Goal: Information Seeking & Learning: Learn about a topic

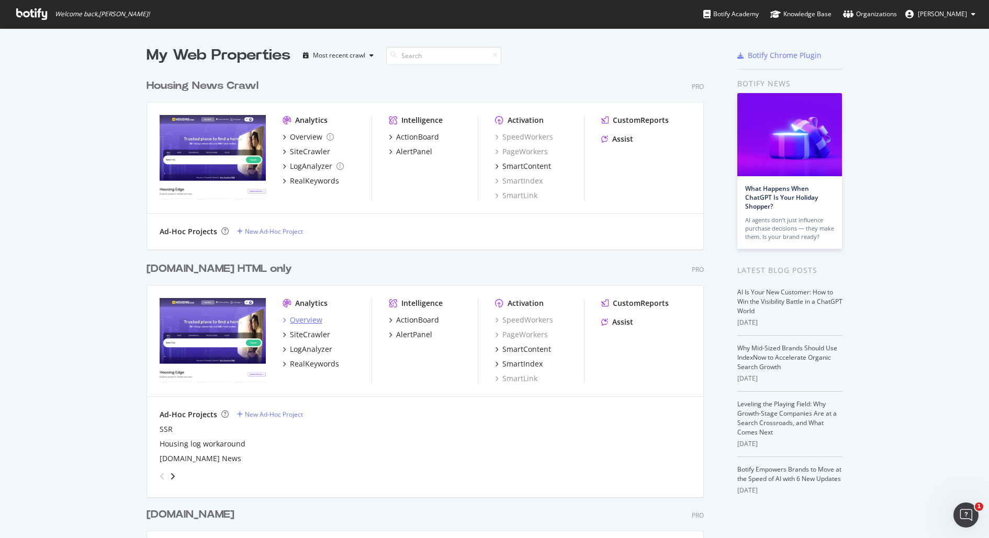
click at [303, 320] on div "Overview" at bounding box center [306, 320] width 32 height 10
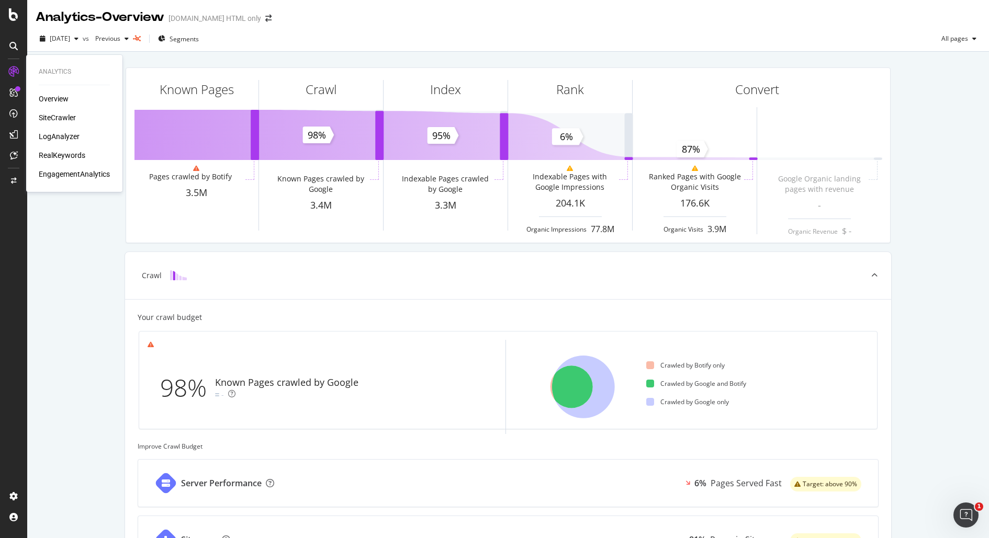
click at [42, 116] on div "SiteCrawler" at bounding box center [57, 117] width 37 height 10
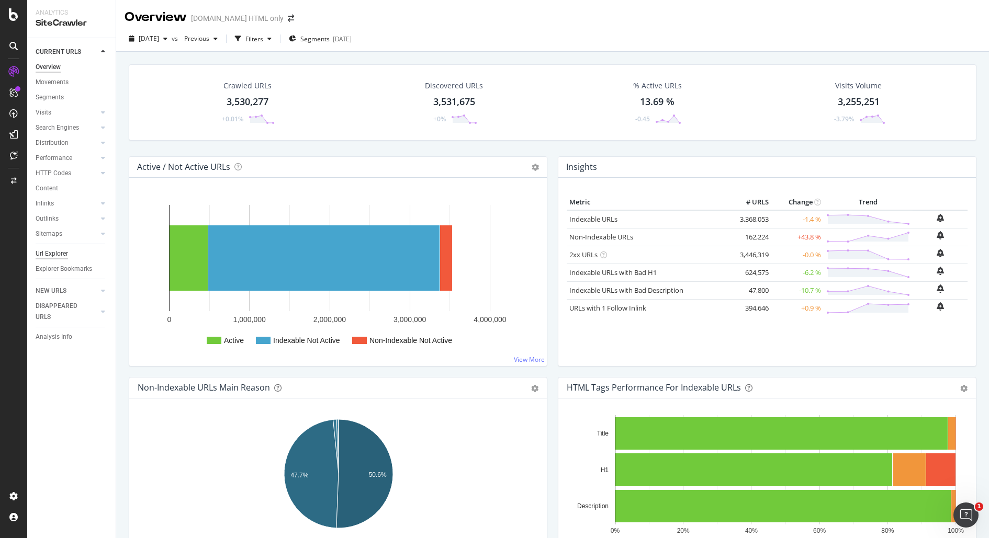
click at [53, 256] on div "Url Explorer" at bounding box center [52, 254] width 32 height 11
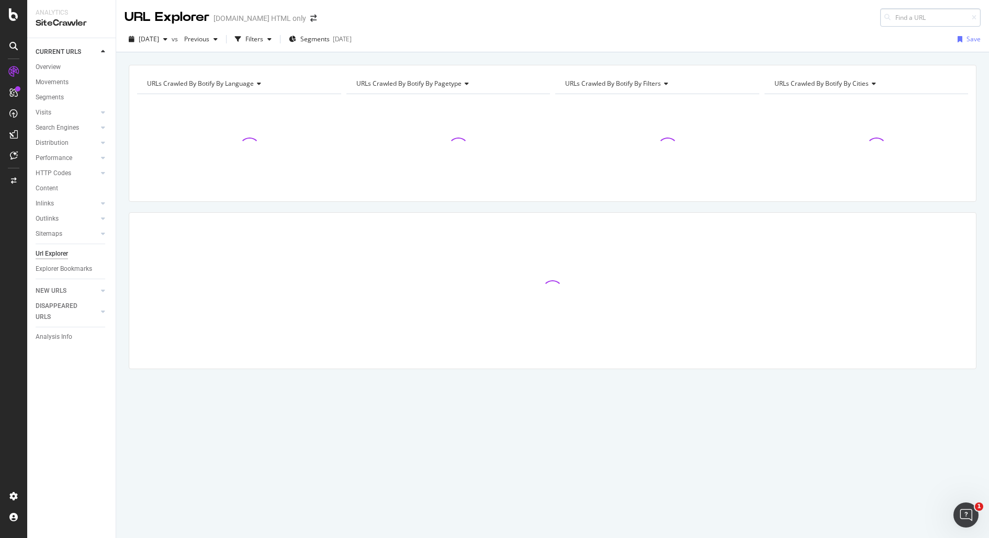
click at [901, 16] on input at bounding box center [930, 17] width 100 height 18
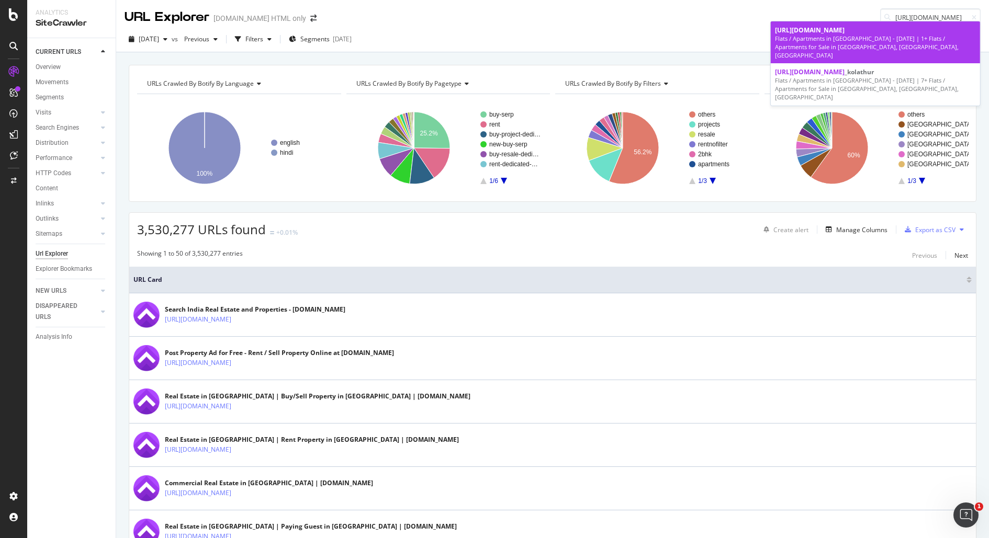
type input "[URL][DOMAIN_NAME]"
click at [894, 36] on div "Flats / Apartments in [GEOGRAPHIC_DATA] - [DATE] | 1+ Flats / Apartments for Sa…" at bounding box center [875, 47] width 201 height 25
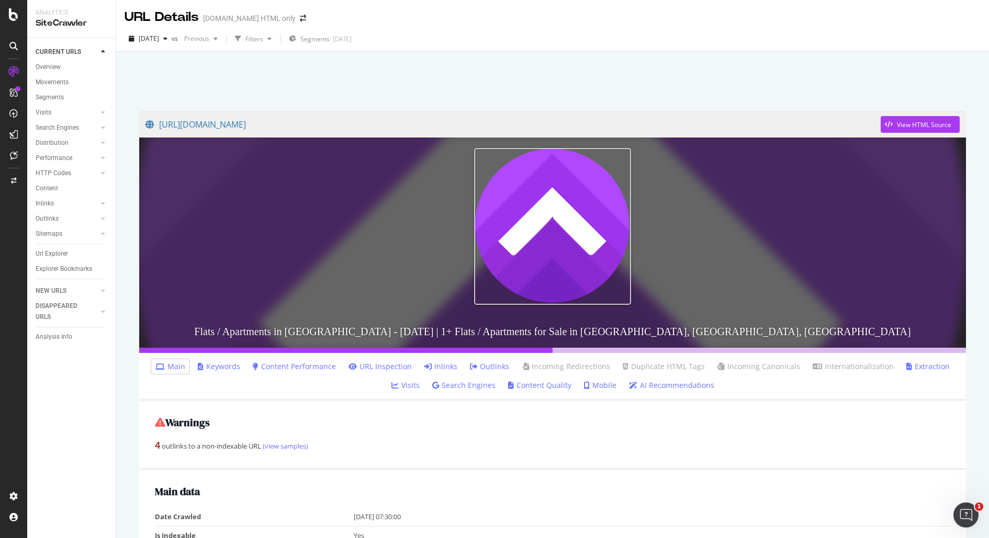
click at [450, 368] on link "Inlinks" at bounding box center [440, 367] width 33 height 10
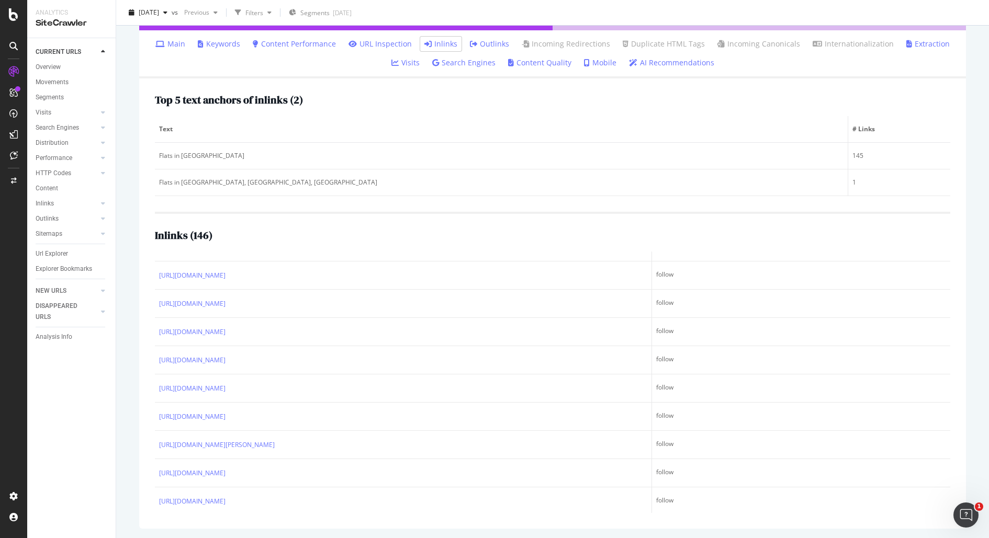
scroll to position [1472, 0]
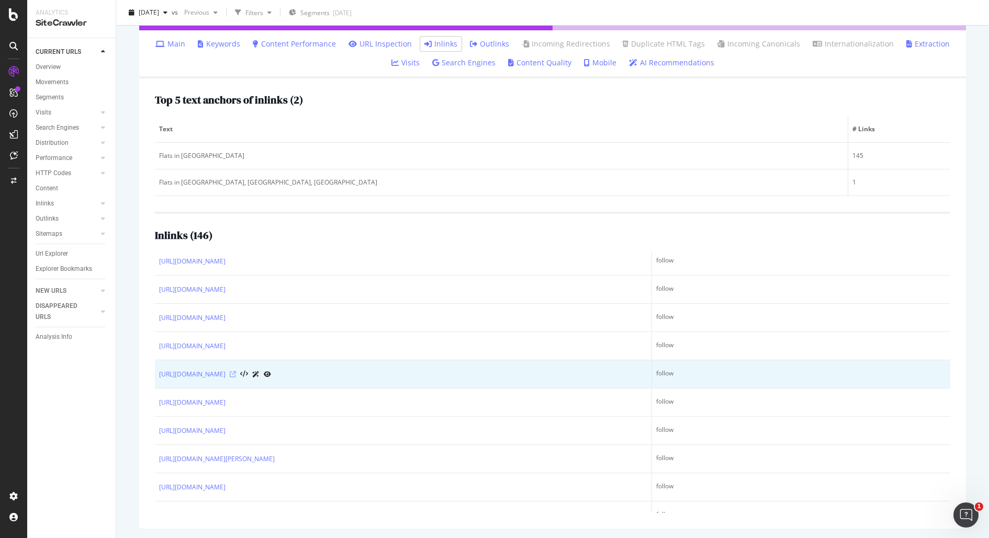
click at [236, 371] on icon at bounding box center [233, 374] width 6 height 6
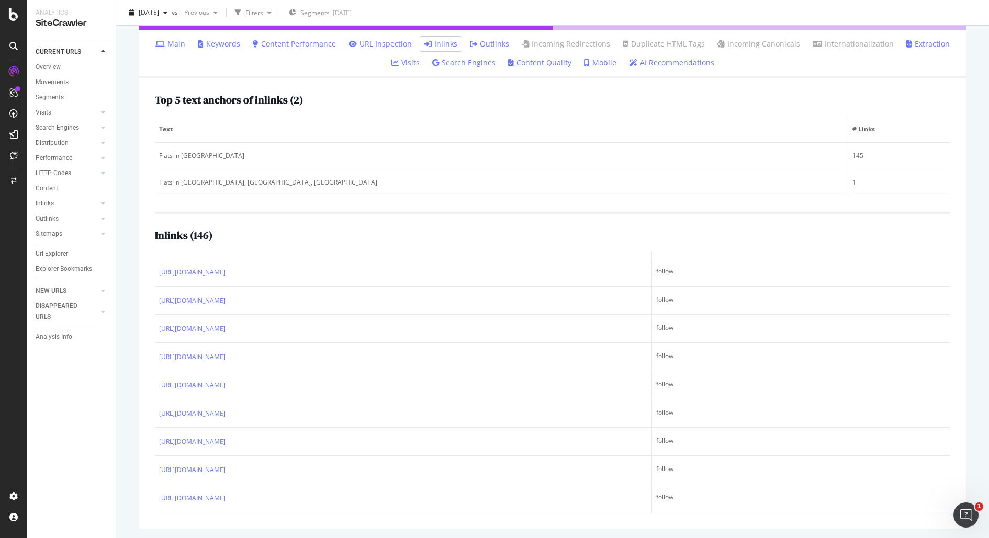
scroll to position [2182, 0]
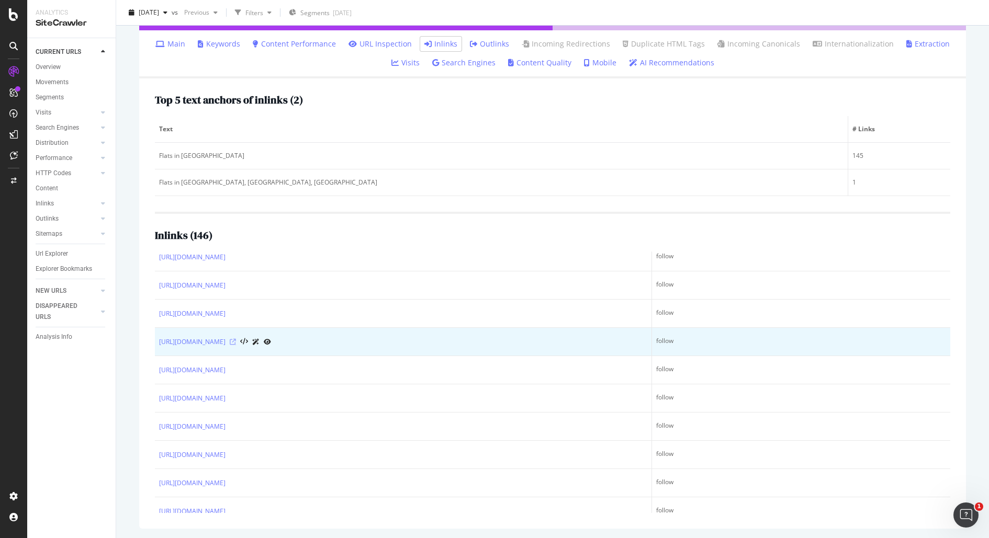
click at [236, 339] on icon at bounding box center [233, 342] width 6 height 6
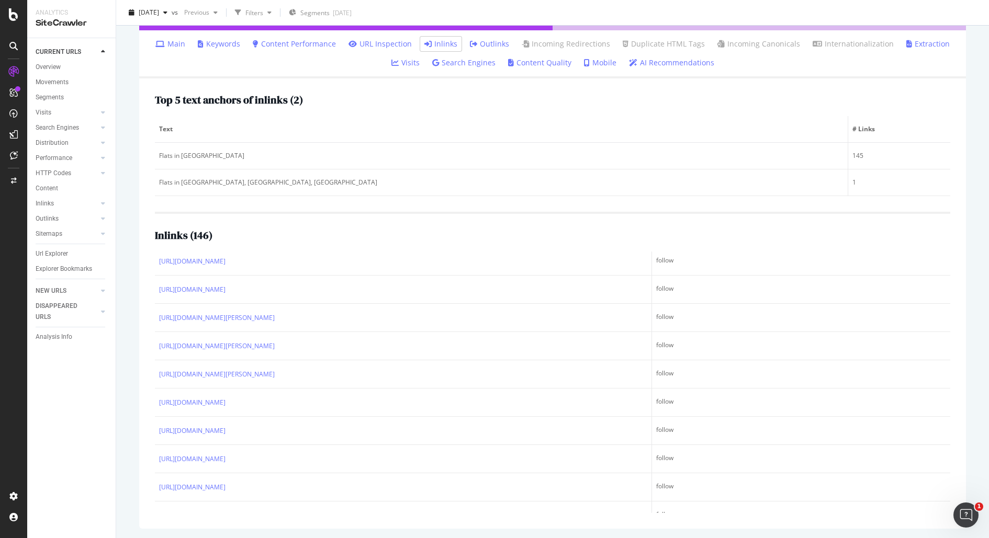
scroll to position [129, 0]
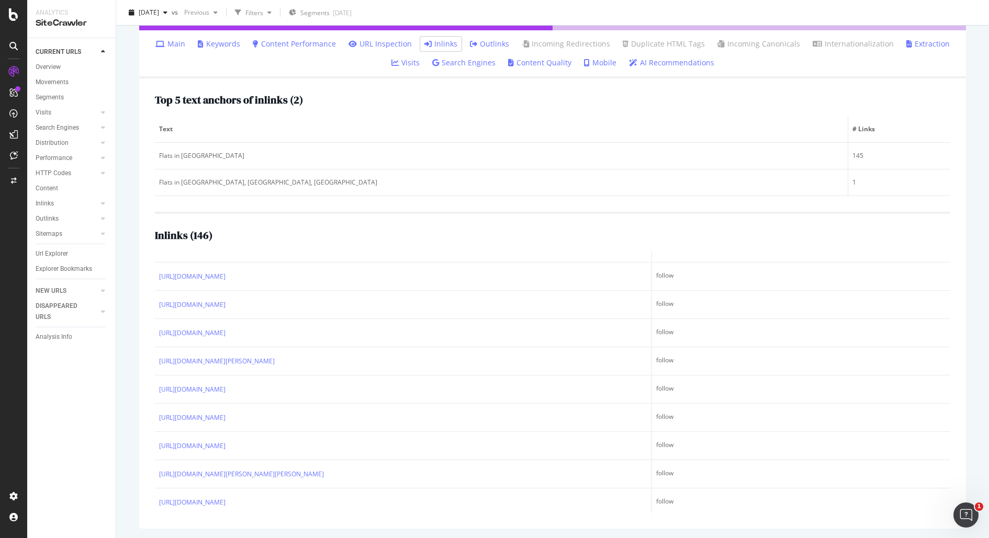
click at [409, 66] on link "Visits" at bounding box center [405, 63] width 28 height 10
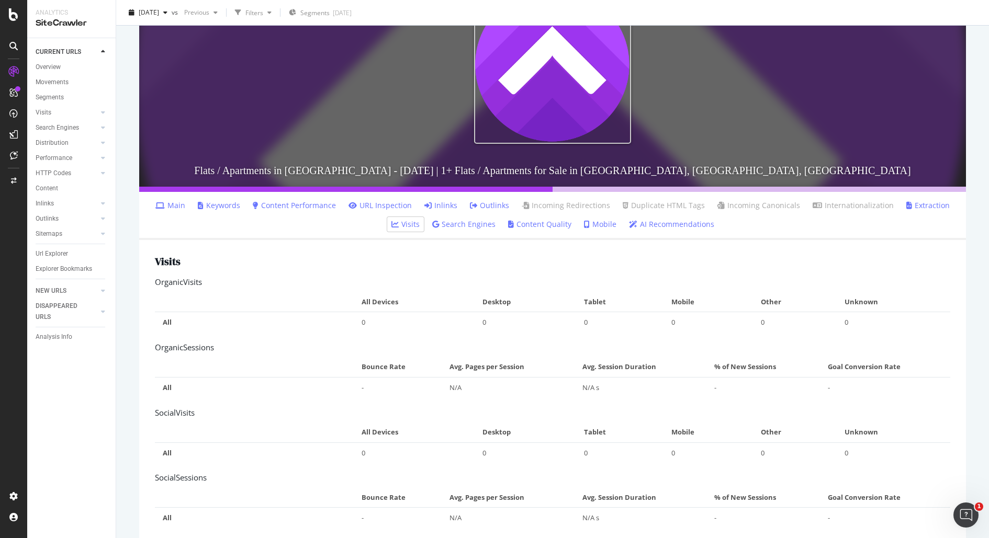
scroll to position [186, 0]
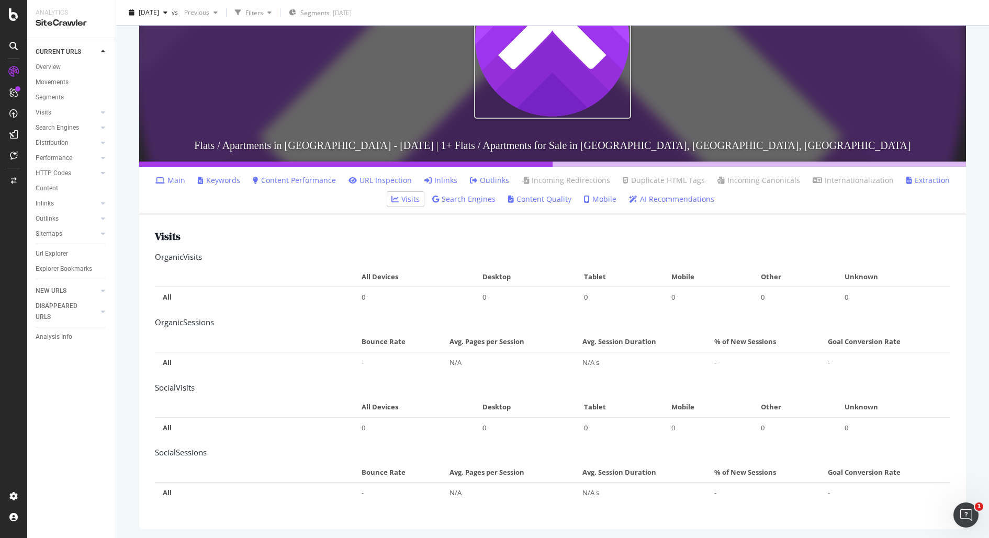
click at [483, 178] on link "Outlinks" at bounding box center [489, 180] width 39 height 10
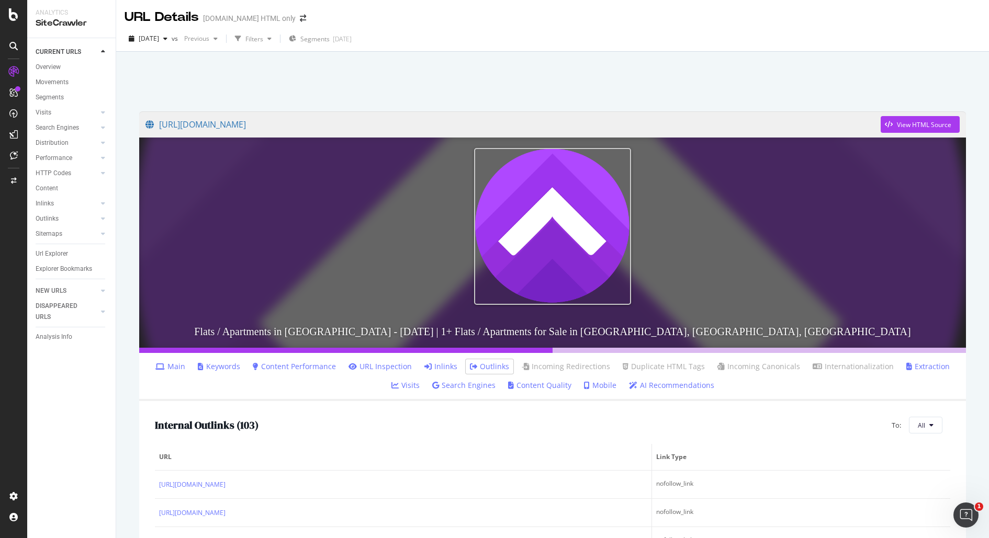
click at [534, 381] on link "Content Quality" at bounding box center [539, 385] width 63 height 10
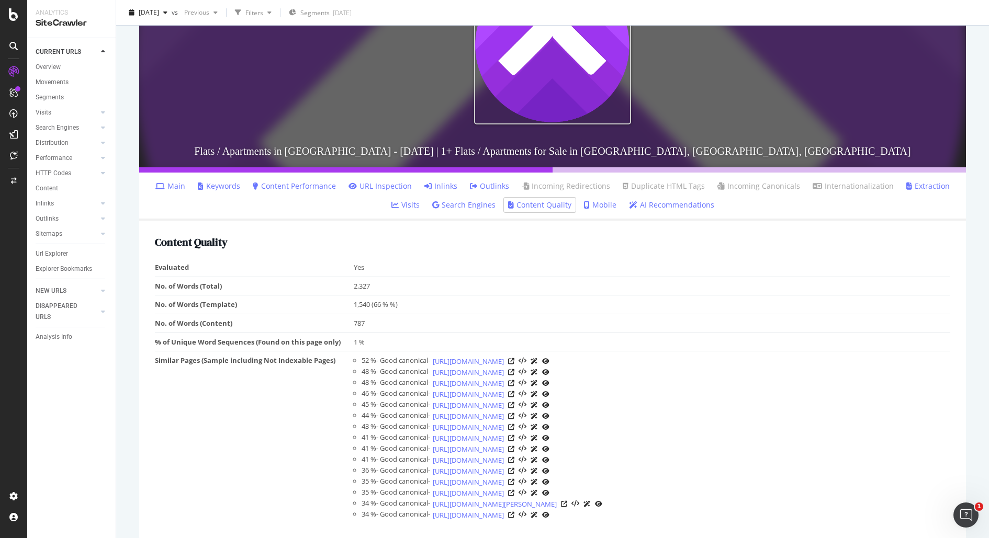
scroll to position [191, 0]
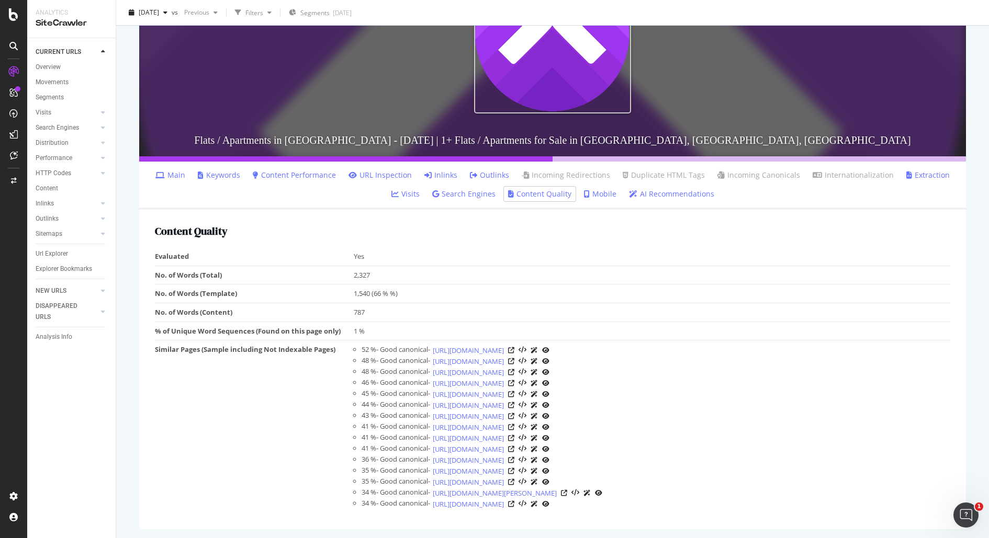
click at [176, 173] on link "Main" at bounding box center [170, 175] width 30 height 10
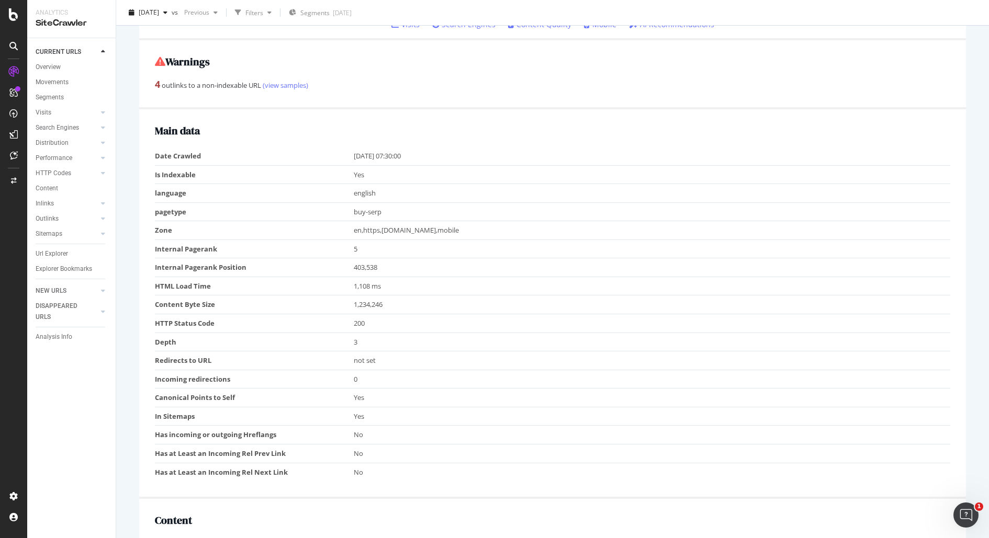
scroll to position [364, 0]
drag, startPoint x: 364, startPoint y: 153, endPoint x: 399, endPoint y: 153, distance: 34.5
click at [399, 153] on td "[DATE] 07:30:00" at bounding box center [652, 153] width 596 height 18
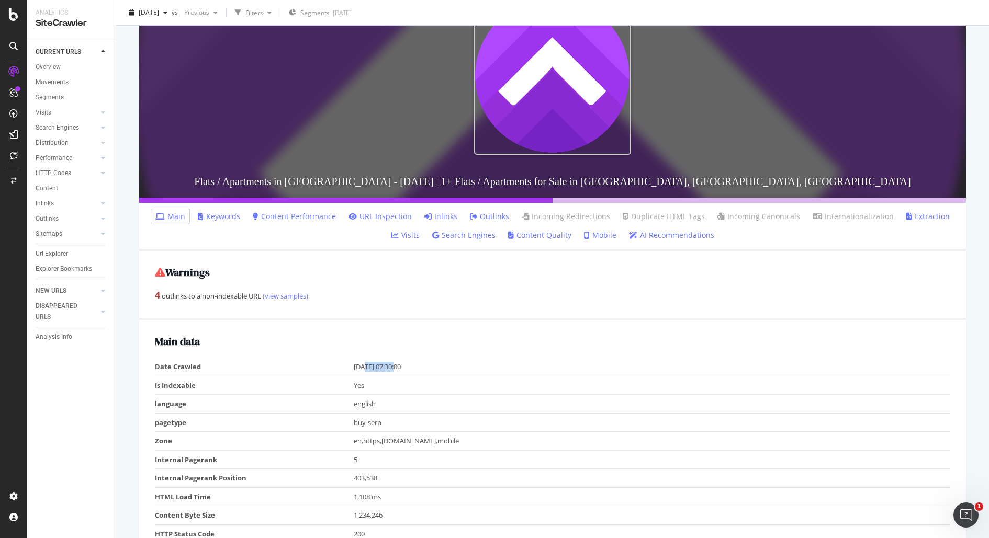
scroll to position [0, 0]
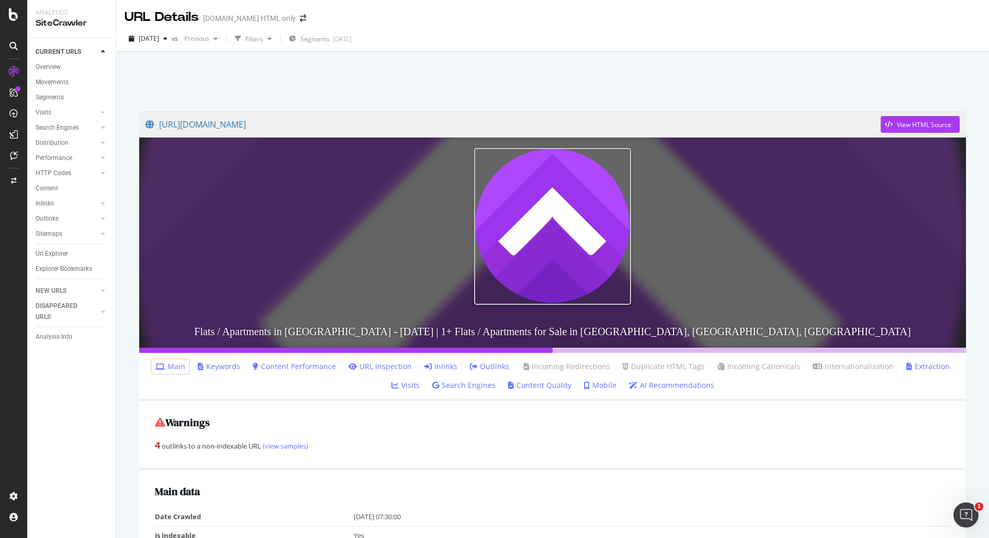
click at [445, 370] on link "Inlinks" at bounding box center [440, 367] width 33 height 10
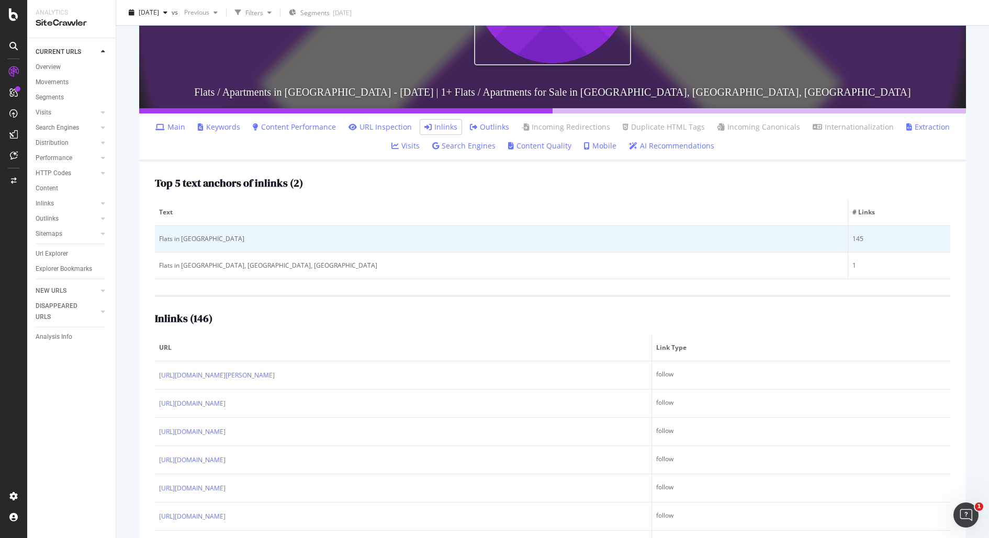
click at [168, 240] on div "Flats in [GEOGRAPHIC_DATA]" at bounding box center [501, 238] width 684 height 9
copy div "Flats in [GEOGRAPHIC_DATA]"
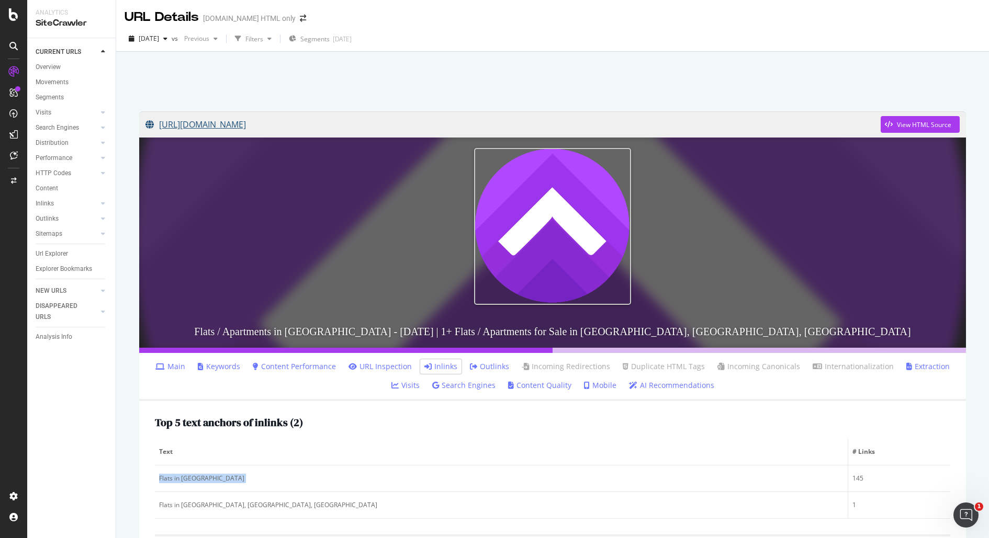
click at [336, 129] on link "[URL][DOMAIN_NAME]" at bounding box center [512, 124] width 735 height 26
